Goal: Information Seeking & Learning: Learn about a topic

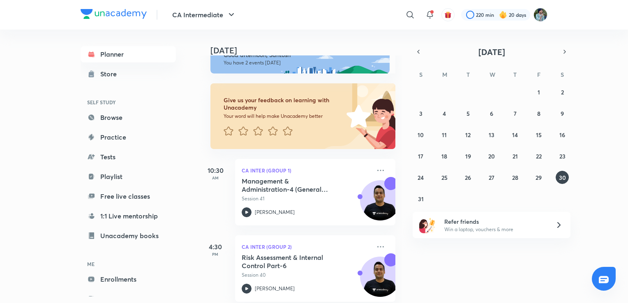
scroll to position [31, 0]
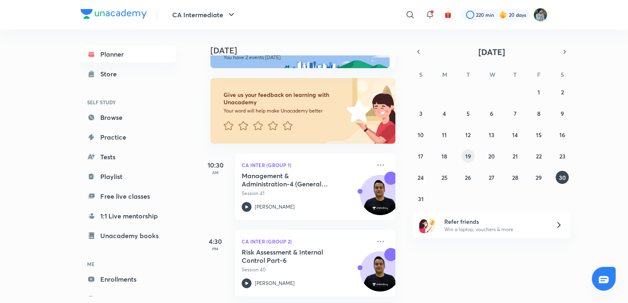
click at [467, 157] on abbr "19" at bounding box center [468, 156] width 6 height 8
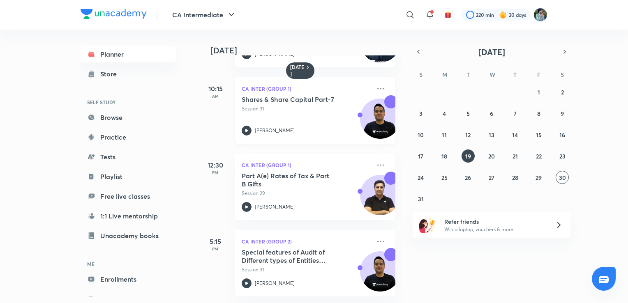
scroll to position [0, 0]
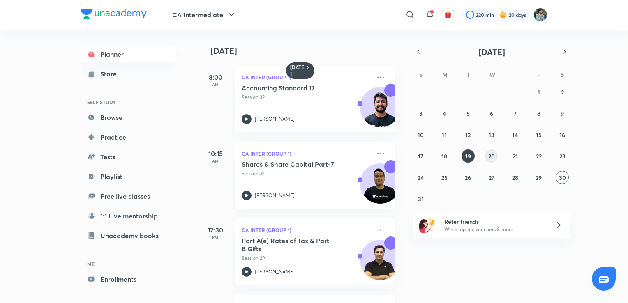
click at [490, 157] on abbr "20" at bounding box center [491, 156] width 7 height 8
click at [514, 157] on abbr "21" at bounding box center [514, 156] width 5 height 8
click at [540, 157] on abbr "22" at bounding box center [539, 156] width 6 height 8
click at [488, 155] on abbr "20" at bounding box center [491, 156] width 7 height 8
click at [515, 155] on abbr "21" at bounding box center [514, 156] width 5 height 8
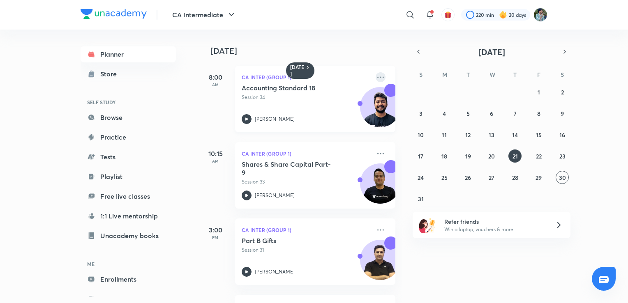
click at [376, 76] on icon at bounding box center [381, 77] width 10 height 10
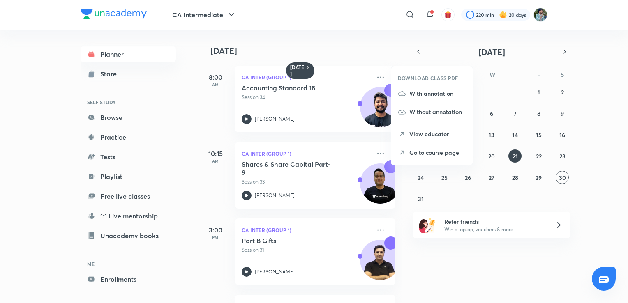
click at [408, 95] on li "With annotation" at bounding box center [431, 93] width 81 height 18
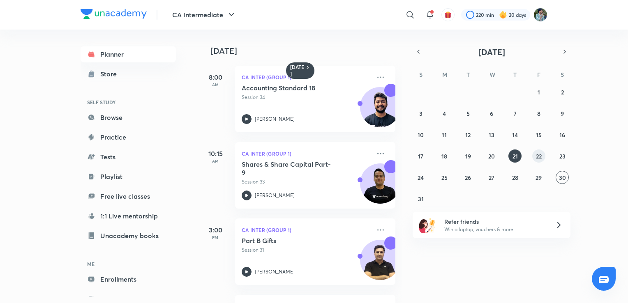
click at [539, 157] on abbr "22" at bounding box center [539, 156] width 6 height 8
click at [376, 78] on icon at bounding box center [381, 77] width 10 height 10
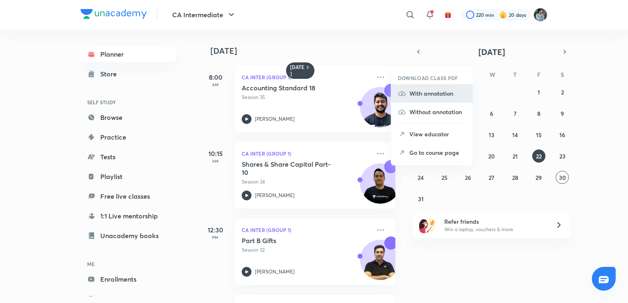
click at [420, 91] on p "With annotation" at bounding box center [437, 93] width 57 height 9
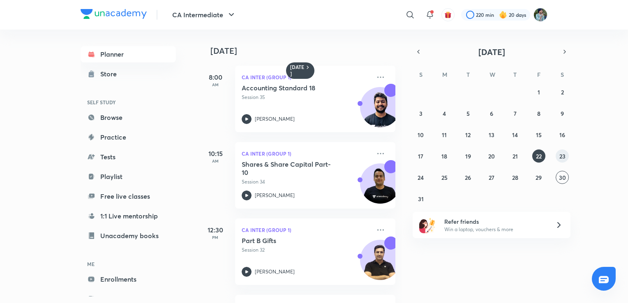
click at [561, 154] on abbr "23" at bounding box center [562, 156] width 6 height 8
click at [376, 75] on icon at bounding box center [381, 77] width 10 height 10
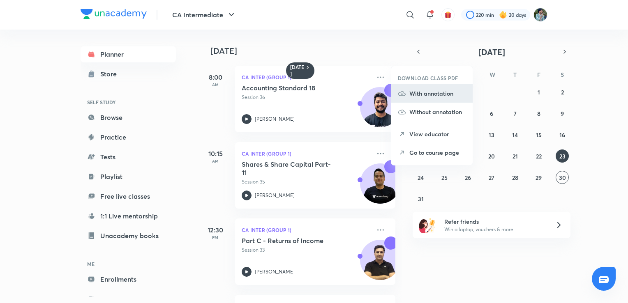
click at [413, 93] on p "With annotation" at bounding box center [437, 93] width 57 height 9
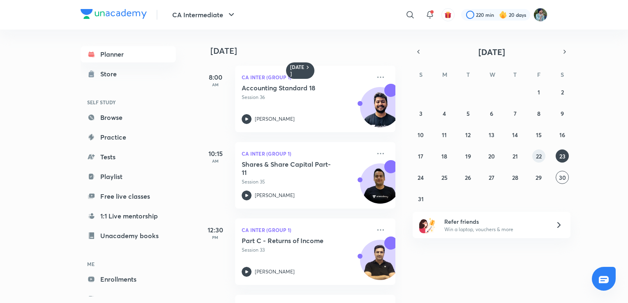
click at [541, 154] on abbr "22" at bounding box center [539, 156] width 6 height 8
click at [520, 159] on button "21" at bounding box center [514, 156] width 13 height 13
click at [486, 153] on button "20" at bounding box center [491, 156] width 13 height 13
click at [538, 156] on abbr "22" at bounding box center [539, 156] width 6 height 8
click at [248, 117] on icon at bounding box center [247, 119] width 10 height 10
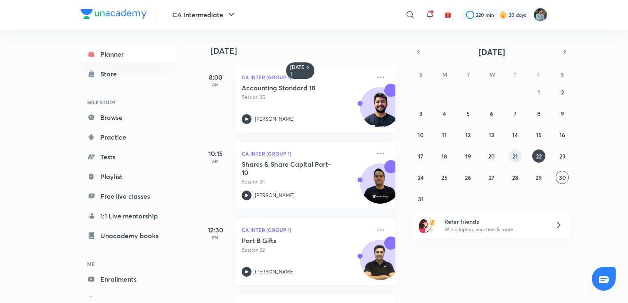
click at [515, 153] on abbr "21" at bounding box center [514, 156] width 5 height 8
click at [492, 154] on abbr "20" at bounding box center [491, 156] width 7 height 8
click at [564, 160] on button "23" at bounding box center [562, 156] width 13 height 13
click at [245, 120] on icon at bounding box center [246, 119] width 3 height 3
